Goal: Transaction & Acquisition: Purchase product/service

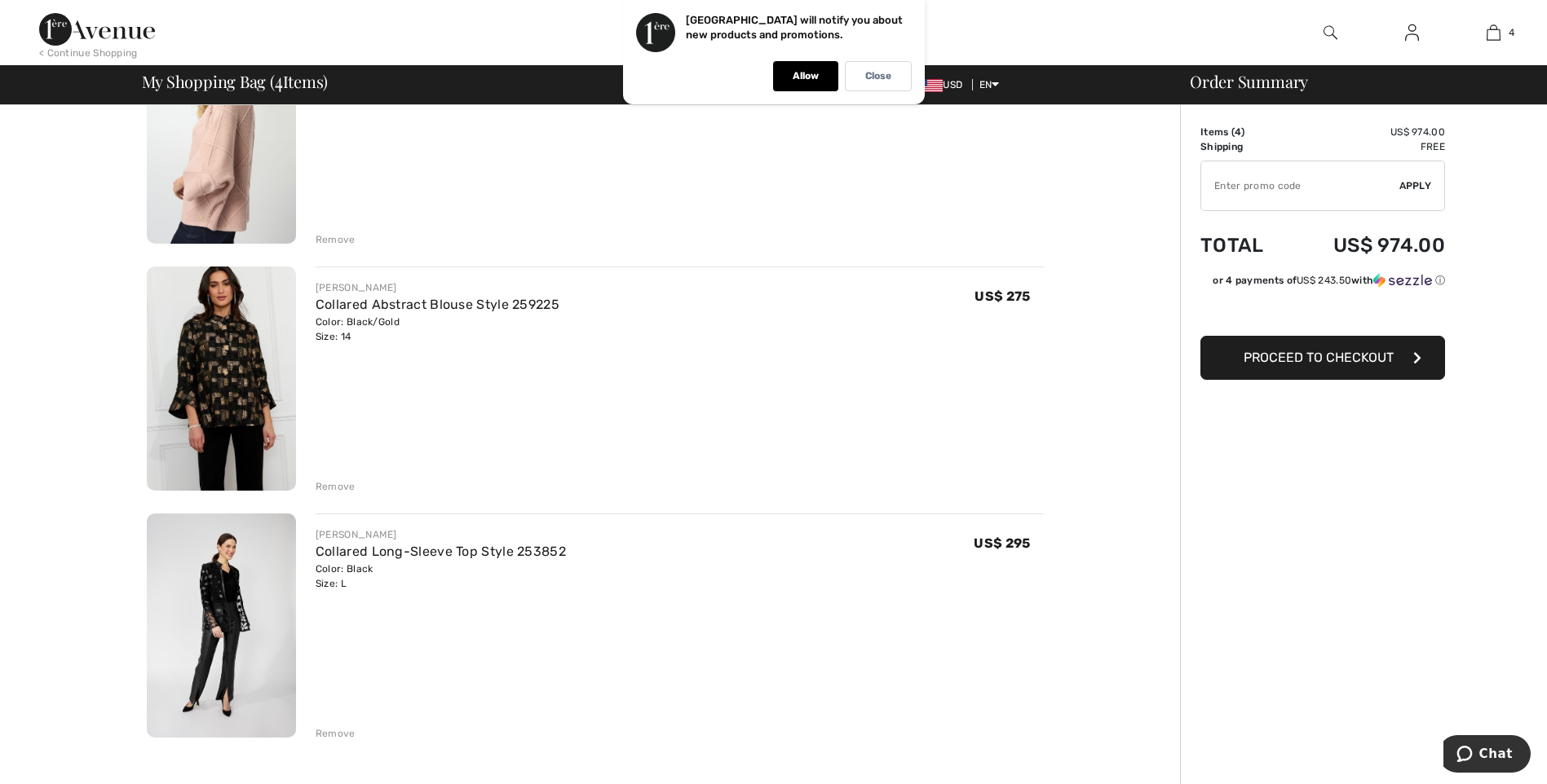
scroll to position [482, 0]
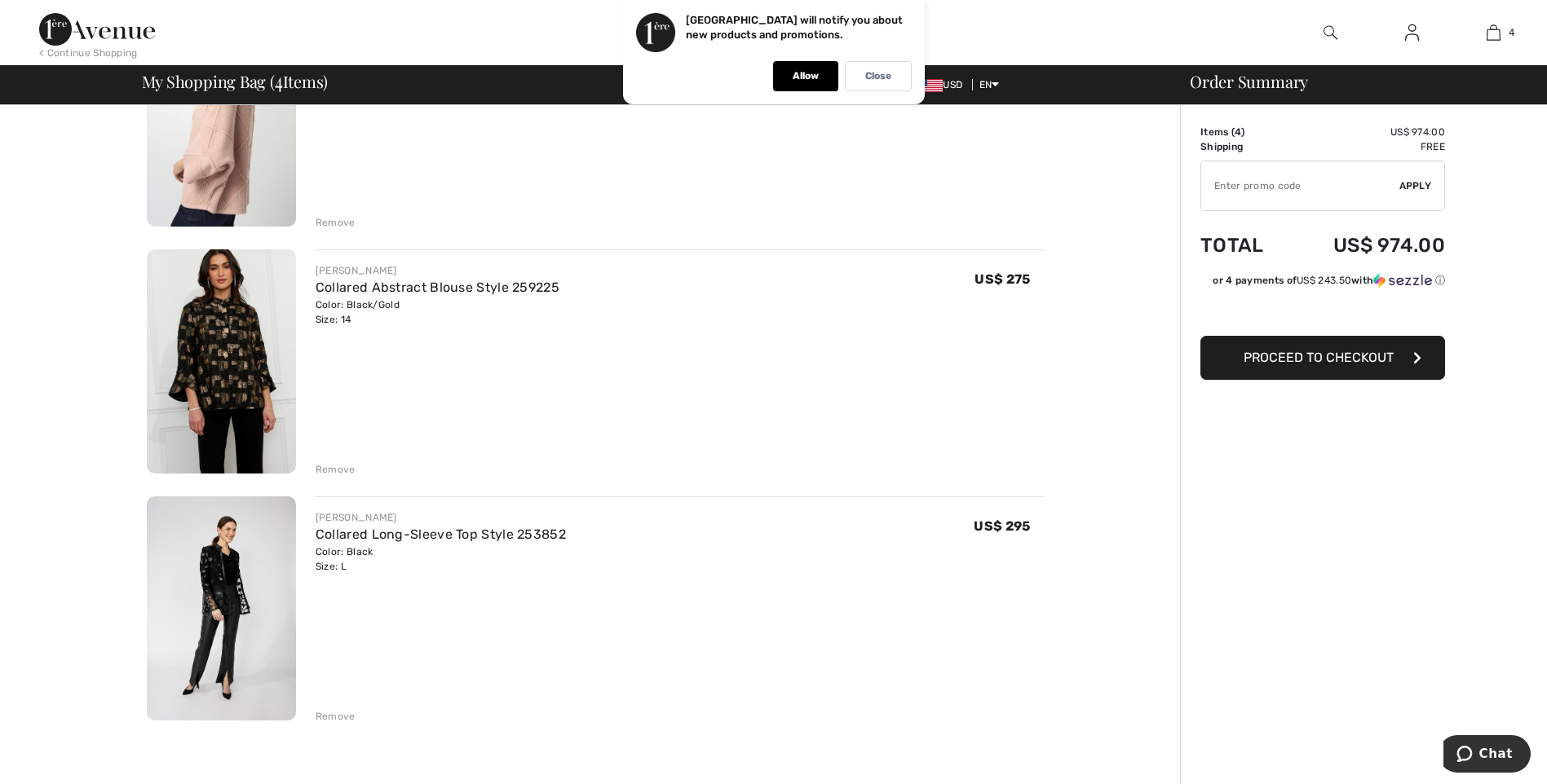
click at [337, 471] on div "Remove" at bounding box center [336, 469] width 40 height 15
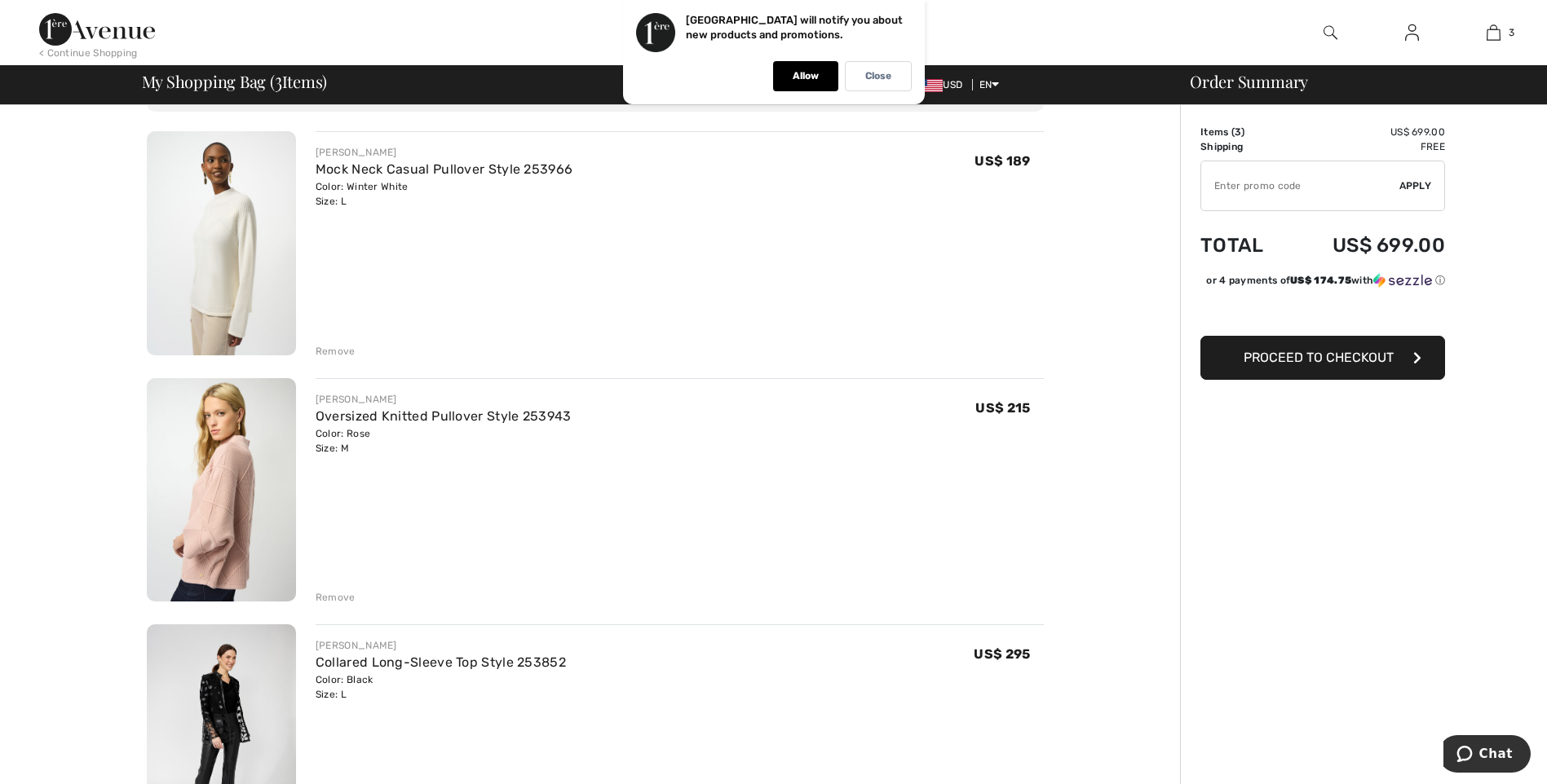
scroll to position [104, 0]
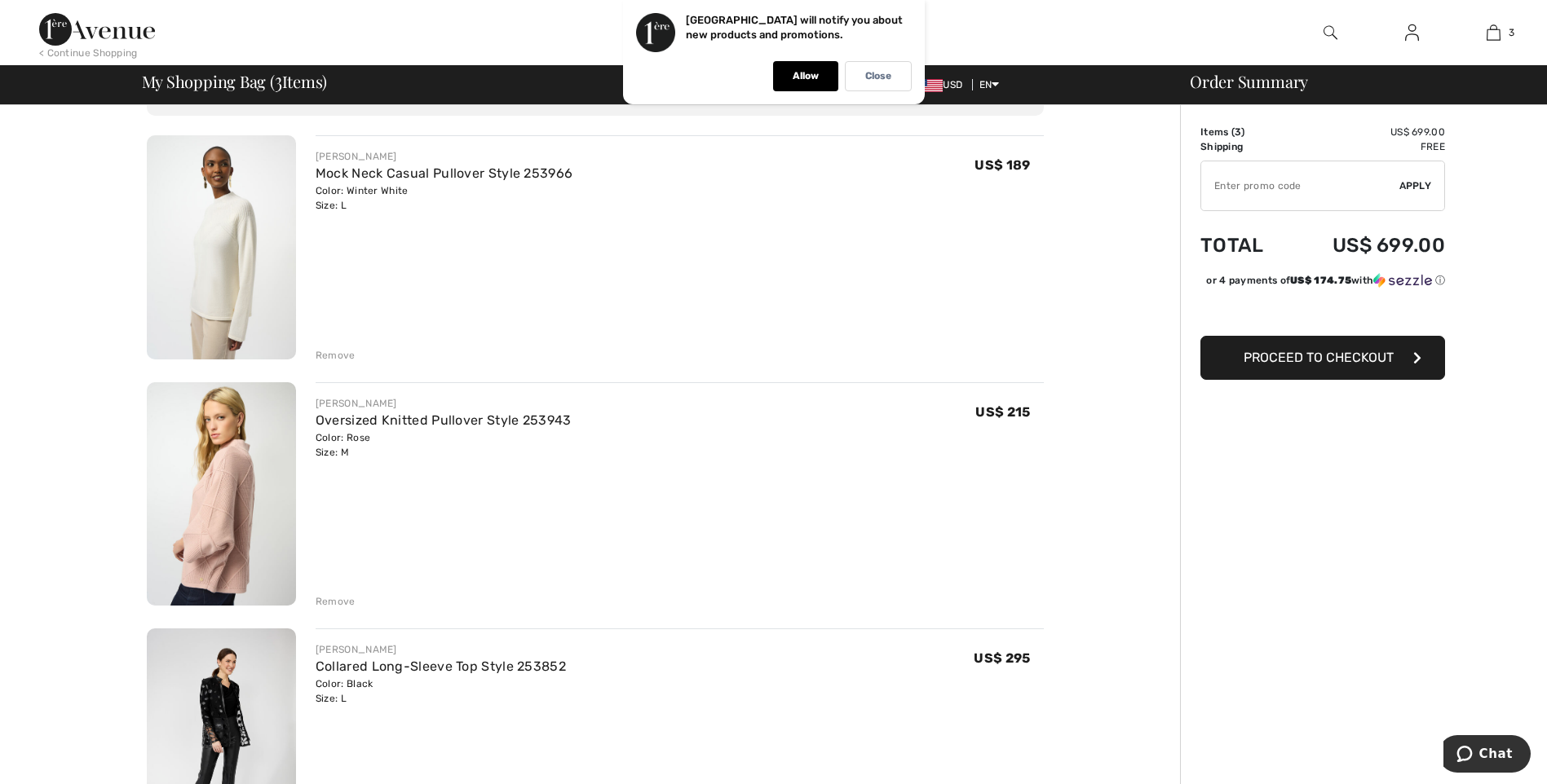
click at [194, 286] on img at bounding box center [221, 247] width 150 height 224
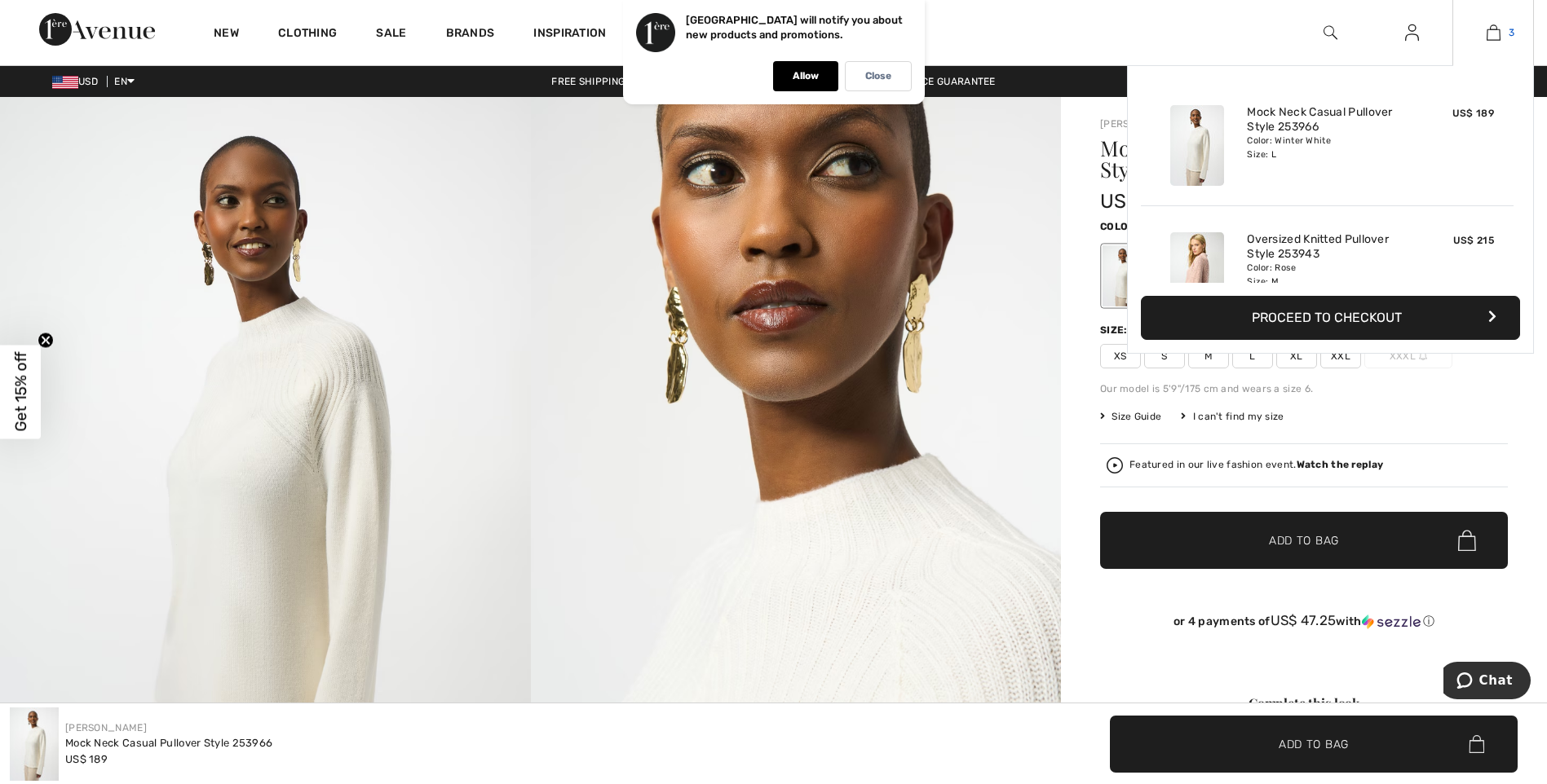
click at [1487, 34] on img at bounding box center [1493, 32] width 14 height 20
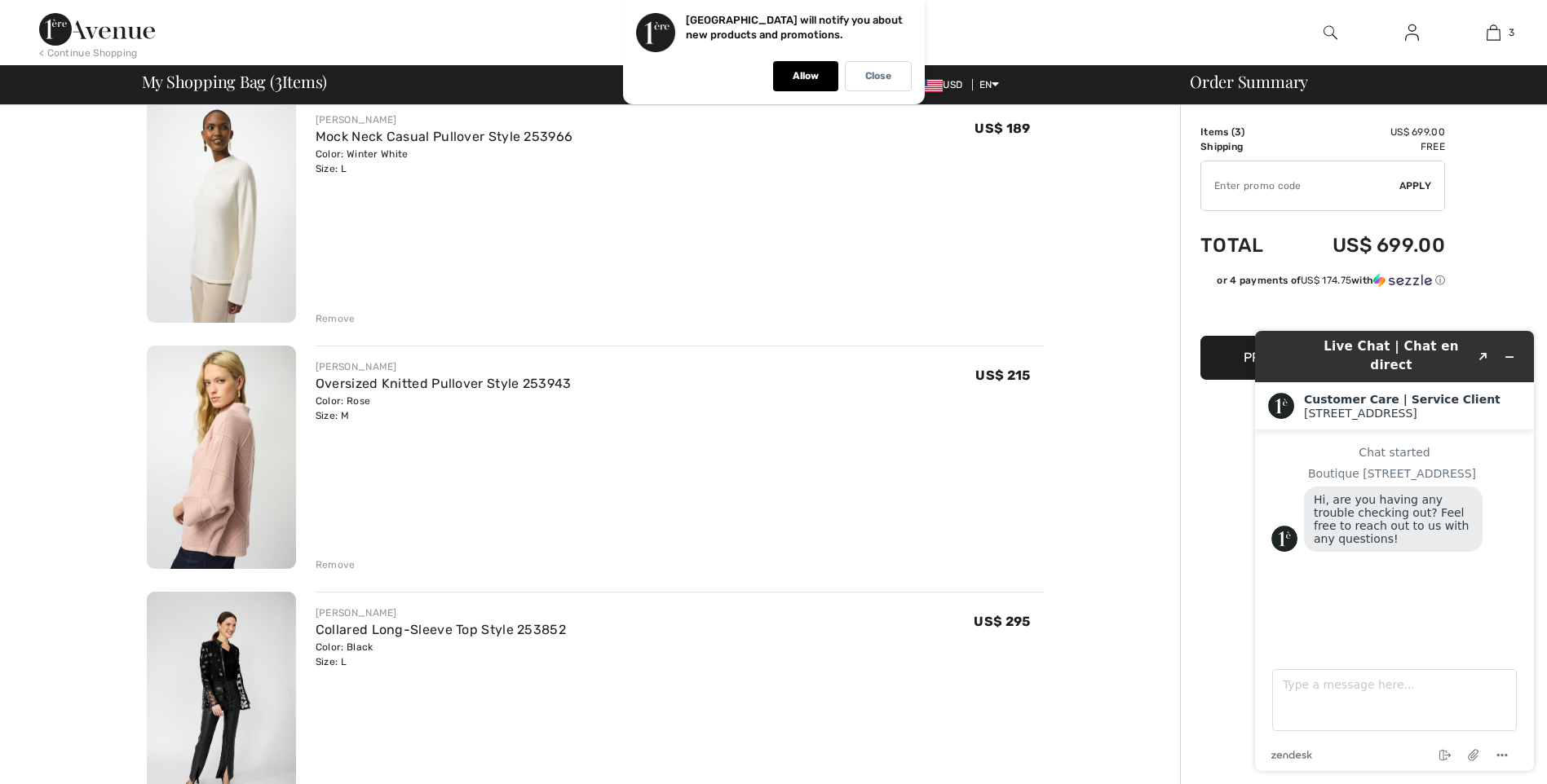
click at [238, 653] on img at bounding box center [221, 704] width 150 height 224
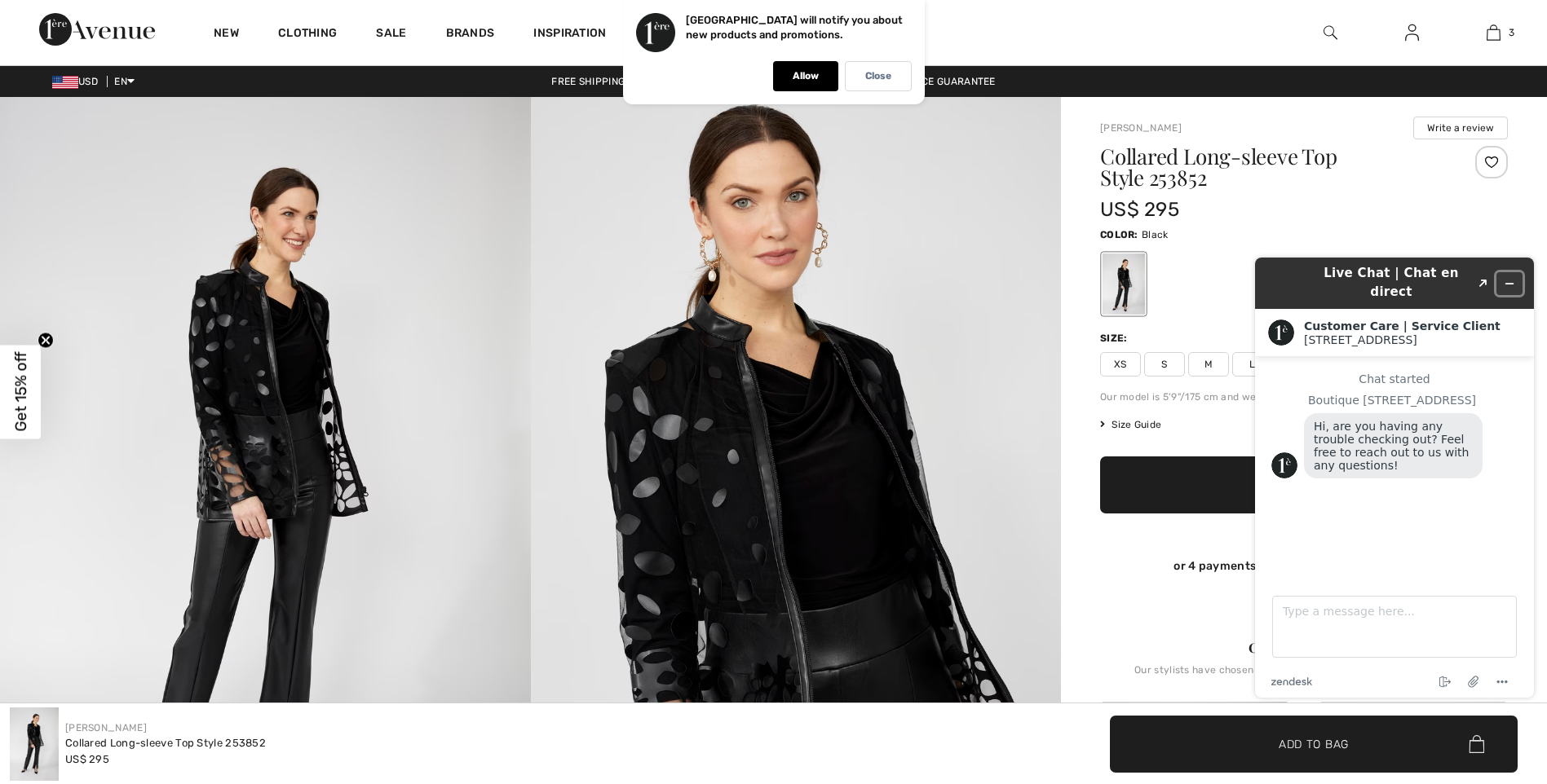
click at [1512, 278] on icon "Minimize widget" at bounding box center [1509, 284] width 11 height 11
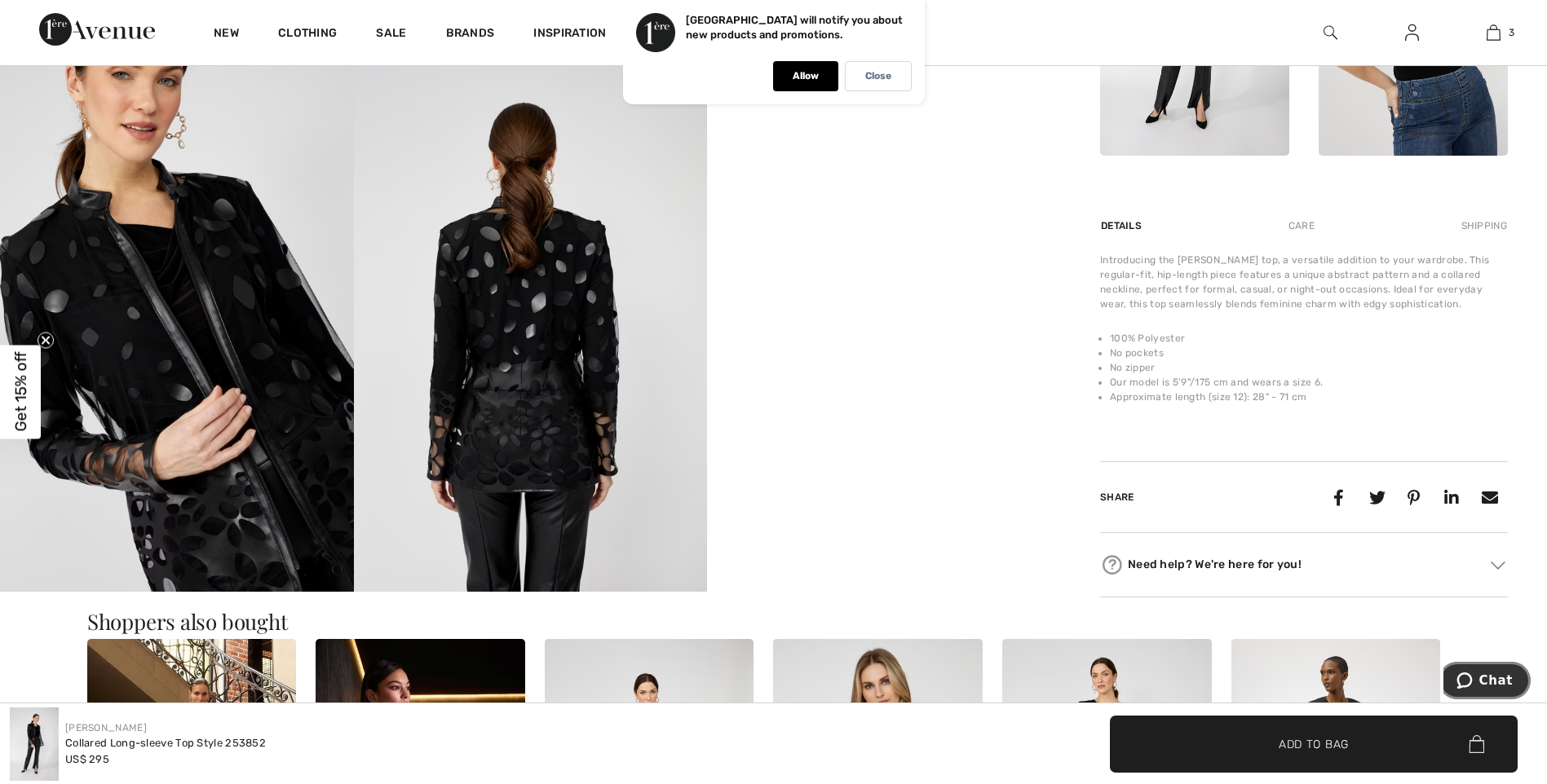
scroll to position [814, 0]
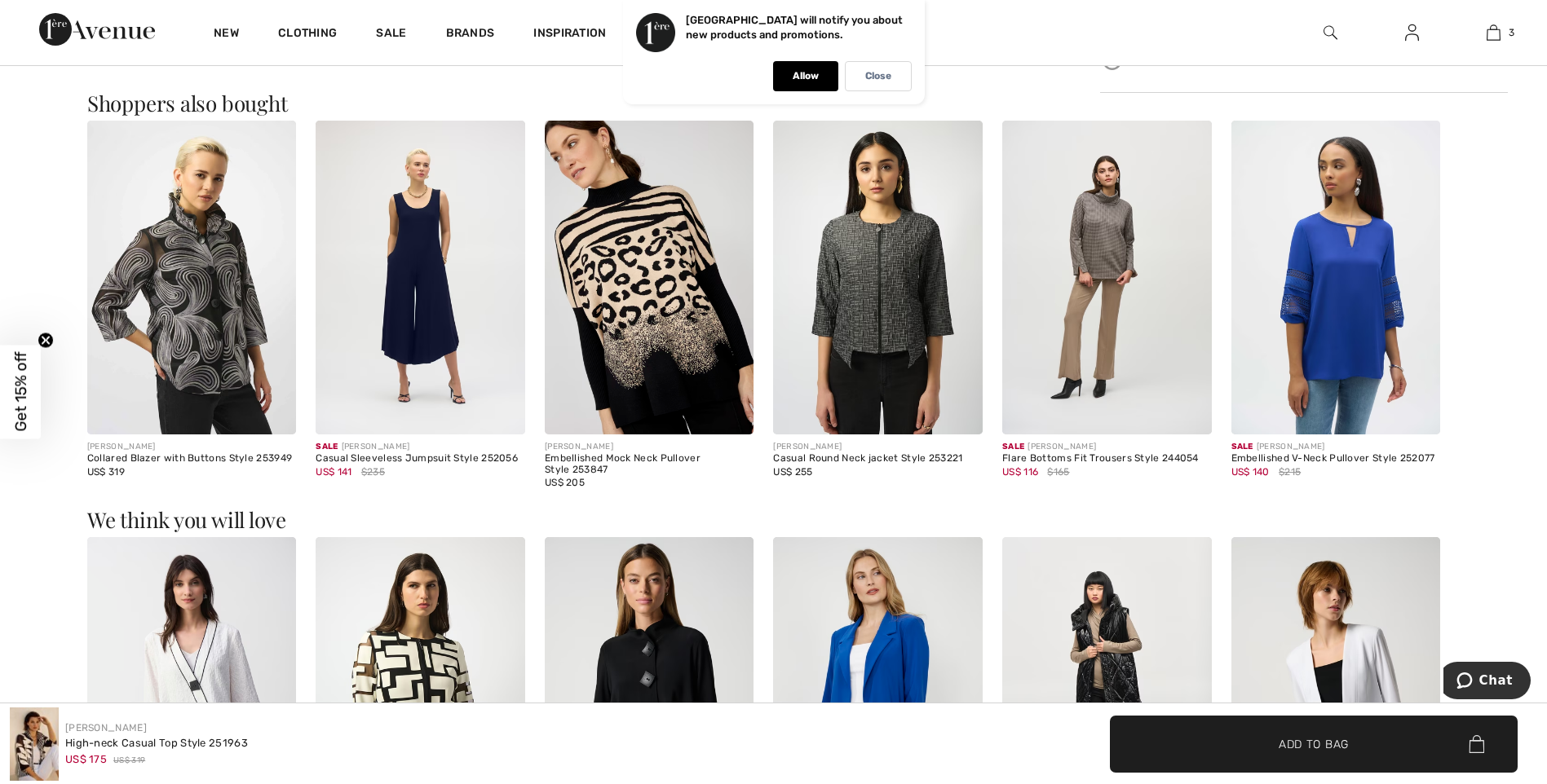
scroll to position [1409, 0]
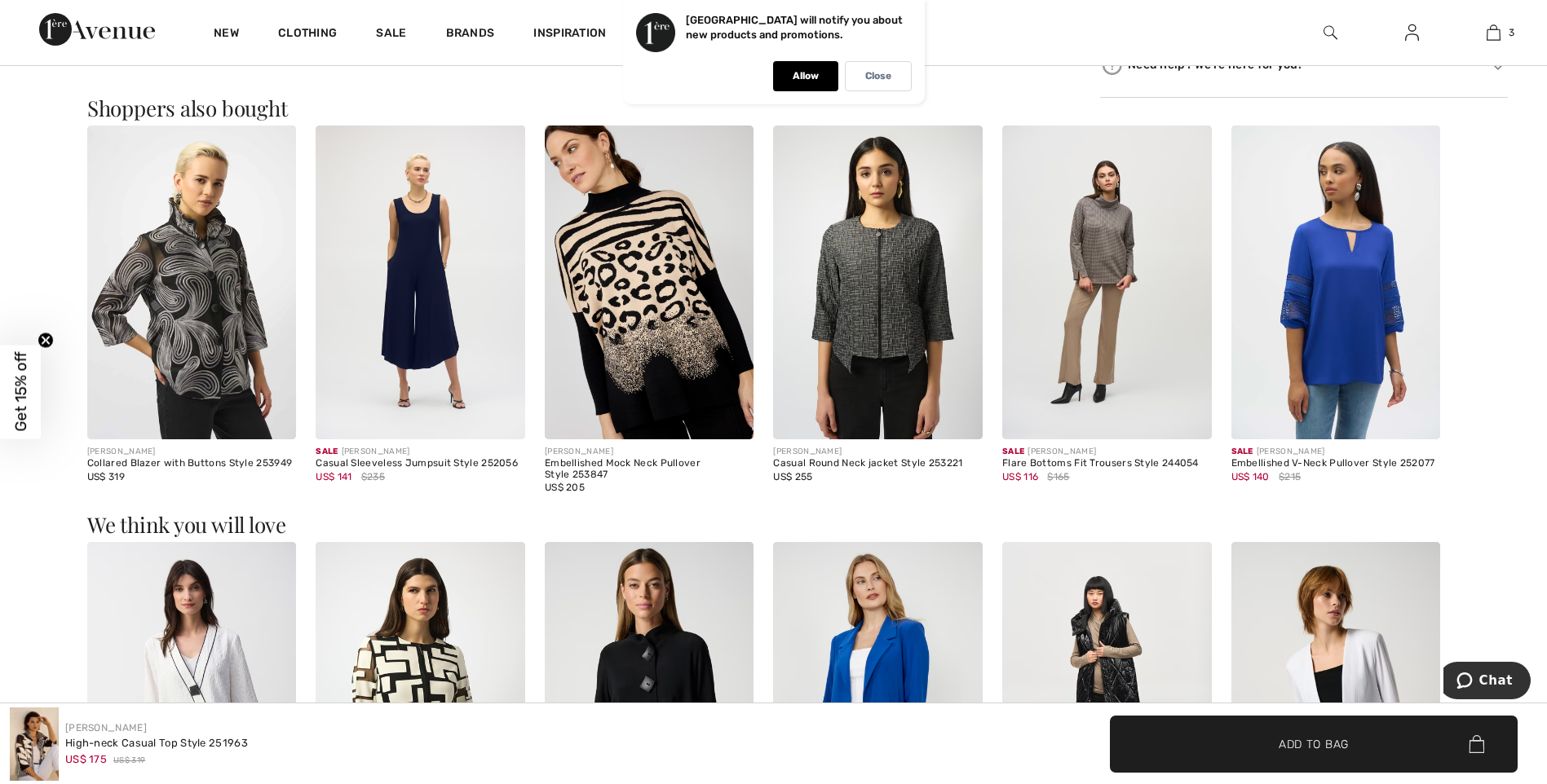
click at [892, 316] on img at bounding box center [878, 282] width 209 height 314
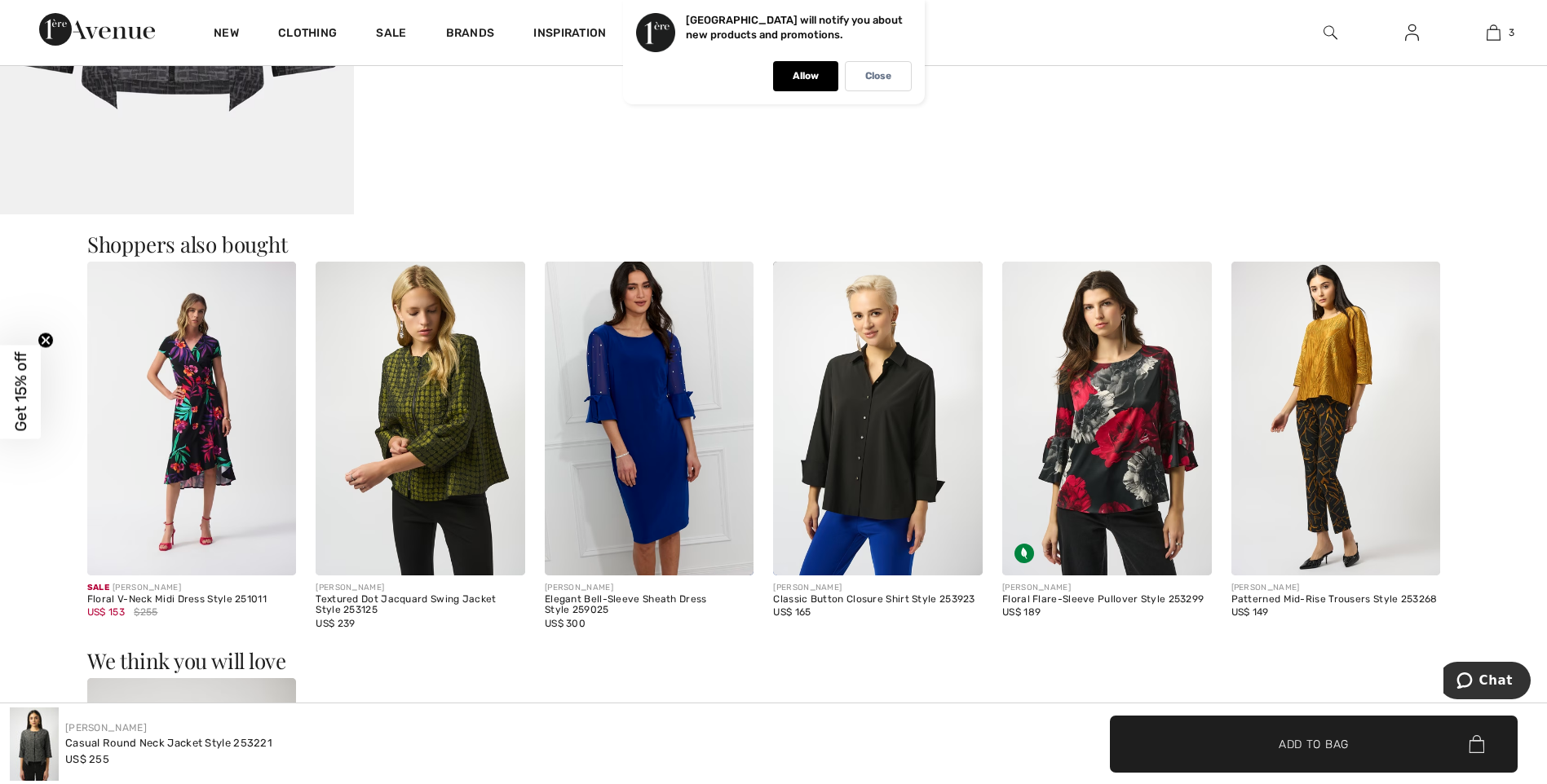
scroll to position [1749, 0]
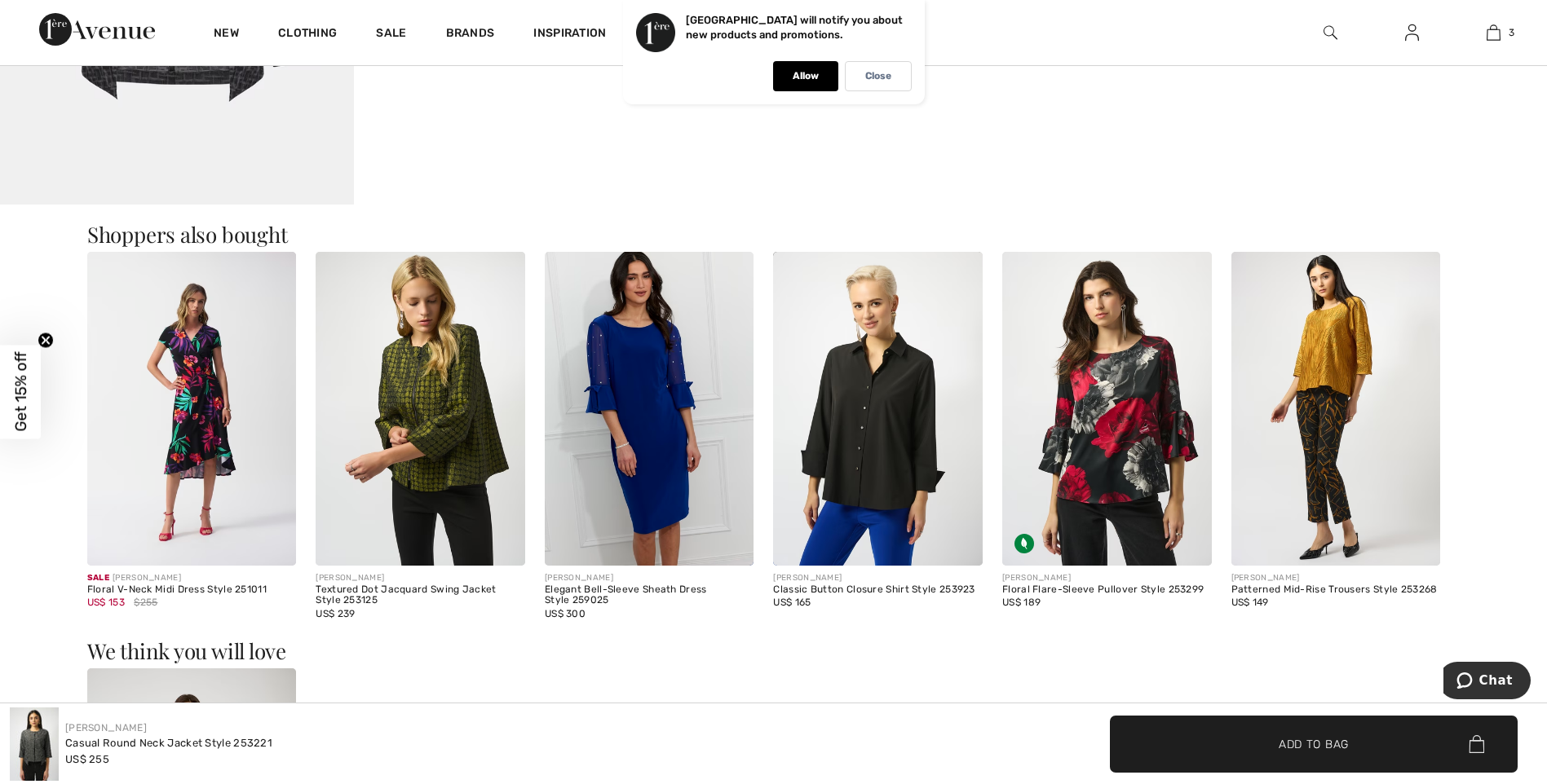
click at [456, 431] on img at bounding box center [420, 408] width 209 height 314
